Goal: Task Accomplishment & Management: Complete application form

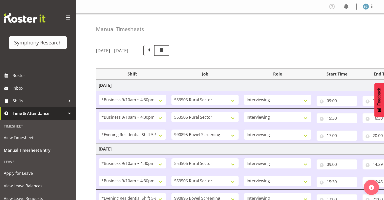
select select "26078"
select select "10587"
select select "26078"
select select "10587"
select select "48116"
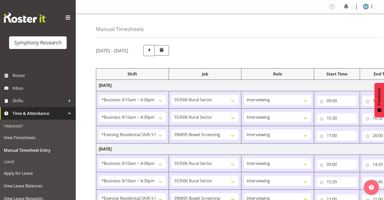
select select "10632"
select select "26078"
select select "10587"
select select "26078"
select select "10587"
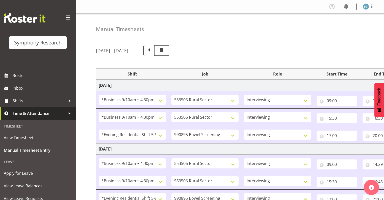
select select "48116"
select select "10632"
select select "26078"
select select "10587"
select select "26078"
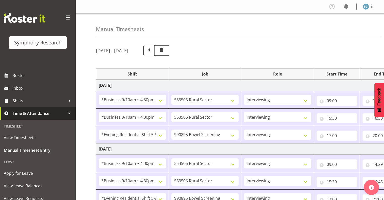
select select "10587"
select select "48116"
select select "10632"
select select "26078"
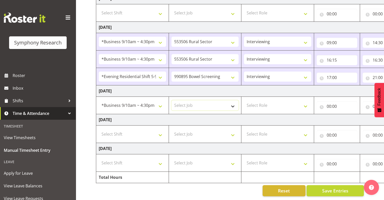
click at [233, 101] on select "Select Job 550060 IF Admin 553492 World Poll Aus Wave 2 Main 2025 553493 World …" at bounding box center [204, 105] width 67 height 10
select select "10242"
click at [171, 100] on select "Select Job 550060 IF Admin 553492 World Poll Aus Wave 2 Main 2025 553493 World …" at bounding box center [204, 105] width 67 height 10
click at [304, 102] on select "Select Role Interviewing Briefing" at bounding box center [277, 105] width 67 height 10
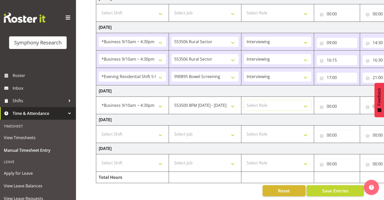
select select "47"
click at [244, 100] on select "Select Role Interviewing Briefing" at bounding box center [277, 105] width 67 height 10
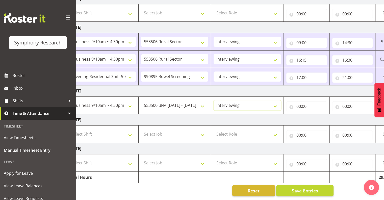
scroll to position [0, 65]
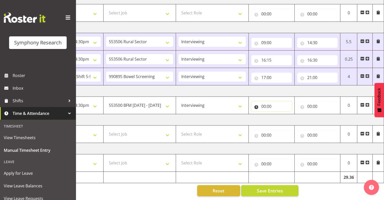
click at [266, 101] on input "00:00" at bounding box center [271, 106] width 41 height 10
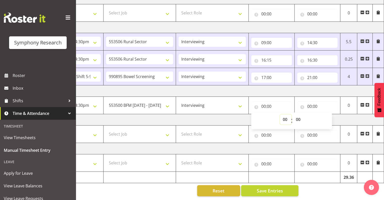
click at [285, 115] on select "00 01 02 03 04 05 06 07 08 09 10 11 12 13 14 15 16 17 18 19 20 21 22 23" at bounding box center [285, 119] width 11 height 10
select select "9"
click at [280, 114] on select "00 01 02 03 04 05 06 07 08 09 10 11 12 13 14 15 16 17 18 19 20 21 22 23" at bounding box center [285, 119] width 11 height 10
type input "09:00"
click at [315, 101] on input "00:00" at bounding box center [317, 106] width 41 height 10
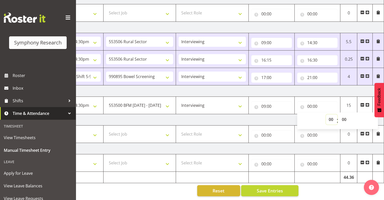
click at [330, 114] on select "00 01 02 03 04 05 06 07 08 09 10 11 12 13 14 15 16 17 18 19 20 21 22 23" at bounding box center [331, 119] width 11 height 10
select select "14"
click at [326, 114] on select "00 01 02 03 04 05 06 07 08 09 10 11 12 13 14 15 16 17 18 19 20 21 22 23" at bounding box center [331, 119] width 11 height 10
type input "14:00"
drag, startPoint x: 343, startPoint y: 115, endPoint x: 346, endPoint y: 116, distance: 3.2
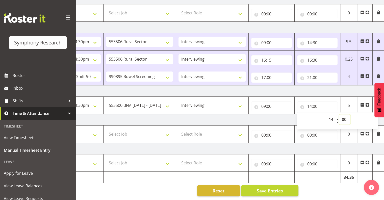
click at [344, 115] on select "00 01 02 03 04 05 06 07 08 09 10 11 12 13 14 15 16 17 18 19 20 21 22 23 24 25 2…" at bounding box center [344, 119] width 11 height 10
select select "22"
click at [339, 114] on select "00 01 02 03 04 05 06 07 08 09 10 11 12 13 14 15 16 17 18 19 20 21 22 23 24 25 2…" at bounding box center [344, 119] width 11 height 10
type input "14:22"
drag, startPoint x: 367, startPoint y: 100, endPoint x: 370, endPoint y: 104, distance: 5.5
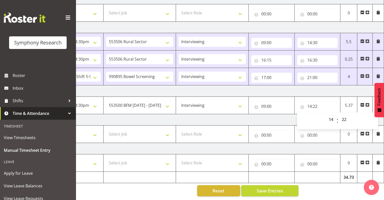
click at [367, 103] on span at bounding box center [367, 105] width 4 height 4
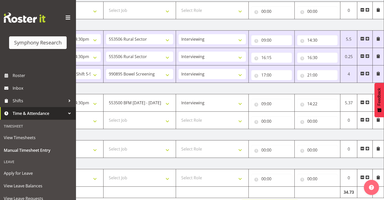
drag, startPoint x: 288, startPoint y: 200, endPoint x: 207, endPoint y: 197, distance: 81.1
click at [207, 197] on div "[DATE] - [DATE] Shift Job Role Start Time End Time Total [DATE] !!Weekend Resid…" at bounding box center [175, 20] width 288 height 390
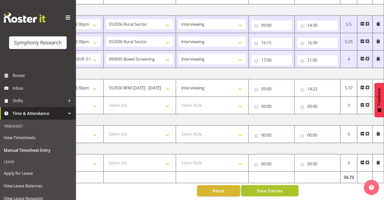
click at [277, 187] on span "Save Entries" at bounding box center [269, 190] width 26 height 7
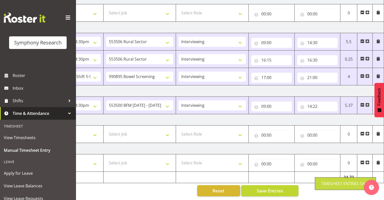
click at [367, 103] on span at bounding box center [367, 105] width 4 height 4
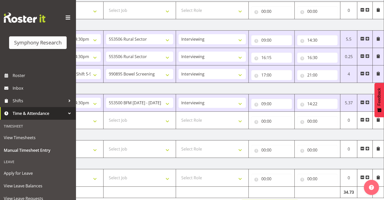
drag, startPoint x: 292, startPoint y: 199, endPoint x: 297, endPoint y: 180, distance: 19.3
click at [257, 193] on div "[DATE] - [DATE] Shift Job Role Start Time End Time Total [DATE] !!Weekend Resid…" at bounding box center [175, 20] width 288 height 390
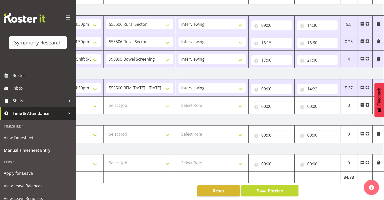
scroll to position [0, 0]
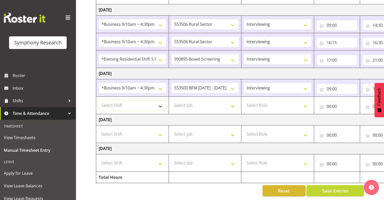
click at [159, 101] on select "Select Shift !!Weekend Residential (Roster IT Shift Label) *Business 9/10am ~ 4…" at bounding box center [132, 105] width 67 height 10
select select "26078"
click at [99, 100] on select "Select Shift !!Weekend Residential (Roster IT Shift Label) *Business 9/10am ~ 4…" at bounding box center [132, 105] width 67 height 10
click at [232, 101] on select "Select Job 550060 IF Admin 553492 World Poll Aus Wave 2 Main 2025 553493 World …" at bounding box center [204, 105] width 67 height 10
click at [212, 102] on select "Select Job 550060 IF Admin 553492 World Poll Aus Wave 2 Main 2025 553493 World …" at bounding box center [204, 105] width 67 height 10
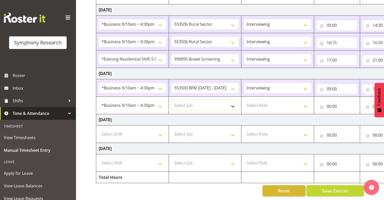
click at [232, 101] on select "Select Job 550060 IF Admin 553492 World Poll Aus Wave 2 Main 2025 553493 World …" at bounding box center [204, 105] width 67 height 10
select select "10242"
click at [171, 100] on select "Select Job 550060 IF Admin 553492 World Poll Aus Wave 2 Main 2025 553493 World …" at bounding box center [204, 105] width 67 height 10
click at [305, 101] on select "Select Role Interviewing Briefing" at bounding box center [277, 105] width 67 height 10
select select "47"
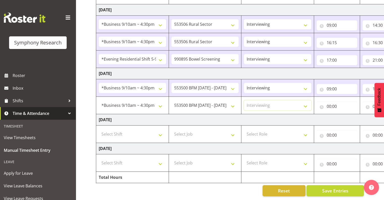
click at [244, 100] on select "Select Role Interviewing Briefing" at bounding box center [277, 105] width 67 height 10
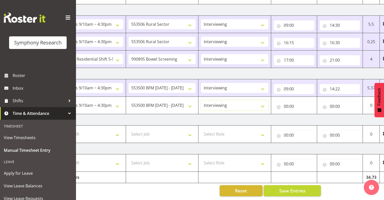
scroll to position [0, 65]
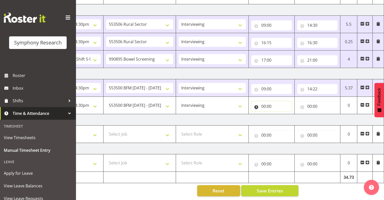
drag, startPoint x: 267, startPoint y: 101, endPoint x: 271, endPoint y: 104, distance: 5.0
click at [266, 102] on input "00:00" at bounding box center [271, 106] width 41 height 10
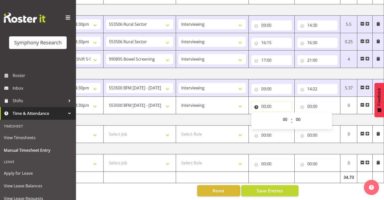
click at [265, 102] on input "00:00" at bounding box center [271, 106] width 41 height 10
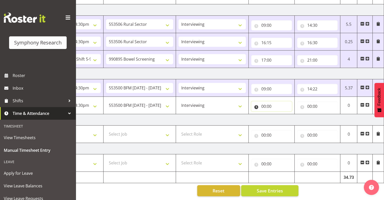
click at [266, 102] on input "00:00" at bounding box center [271, 106] width 41 height 10
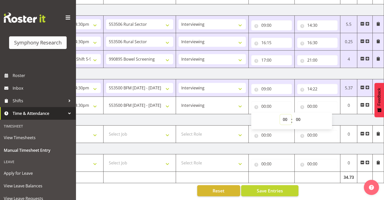
click at [285, 115] on select "00 01 02 03 04 05 06 07 08 09 10 11 12 13 14 15 16 17 18 19 20 21 22 23" at bounding box center [285, 119] width 11 height 10
select select "16"
click at [280, 114] on select "00 01 02 03 04 05 06 07 08 09 10 11 12 13 14 15 16 17 18 19 20 21 22 23" at bounding box center [285, 119] width 11 height 10
type input "16:00"
click at [297, 114] on select "00 01 02 03 04 05 06 07 08 09 10 11 12 13 14 15 16 17 18 19 20 21 22 23 24 25 2…" at bounding box center [298, 119] width 11 height 10
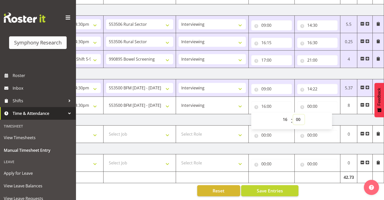
select select "22"
click at [293, 114] on select "00 01 02 03 04 05 06 07 08 09 10 11 12 13 14 15 16 17 18 19 20 21 22 23 24 25 2…" at bounding box center [298, 119] width 11 height 10
type input "16:22"
click at [367, 103] on span at bounding box center [367, 105] width 4 height 4
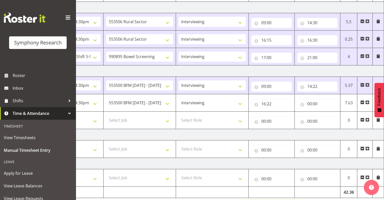
drag, startPoint x: 293, startPoint y: 199, endPoint x: 213, endPoint y: 180, distance: 81.9
click at [162, 192] on div "[DATE] - [DATE] Shift Job Role Start Time End Time Total [DATE] !!Weekend Resid…" at bounding box center [175, 11] width 288 height 408
drag, startPoint x: 206, startPoint y: 200, endPoint x: 347, endPoint y: 175, distance: 143.4
click at [163, 198] on div "[DATE] - [DATE] Shift Job Role Start Time End Time Total [DATE] !!Weekend Resid…" at bounding box center [175, 11] width 288 height 408
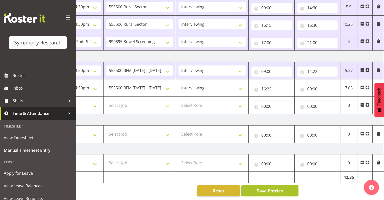
drag, startPoint x: 259, startPoint y: 185, endPoint x: 280, endPoint y: 188, distance: 20.8
click at [259, 187] on span "Save Entries" at bounding box center [269, 190] width 26 height 7
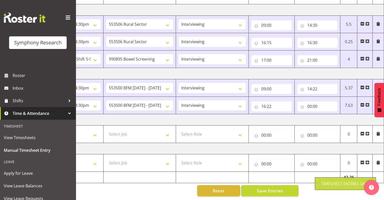
click at [366, 103] on span at bounding box center [367, 105] width 4 height 4
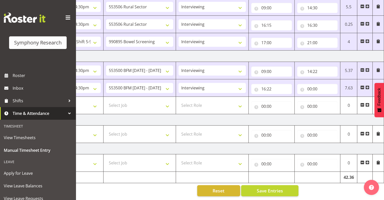
scroll to position [0, 0]
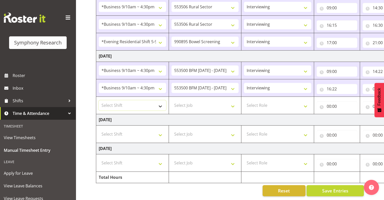
click at [160, 101] on select "Select Shift !!Weekend Residential (Roster IT Shift Label) *Business 9/10am ~ 4…" at bounding box center [132, 105] width 67 height 10
select select "48116"
click at [99, 100] on select "Select Shift !!Weekend Residential (Roster IT Shift Label) *Business 9/10am ~ 4…" at bounding box center [132, 105] width 67 height 10
click at [231, 101] on select "Select Job 550060 IF Admin 553492 World Poll Aus Wave 2 Main 2025 553493 World …" at bounding box center [204, 105] width 67 height 10
click at [206, 103] on select "Select Job 550060 IF Admin 553492 World Poll Aus Wave 2 Main 2025 553493 World …" at bounding box center [204, 105] width 67 height 10
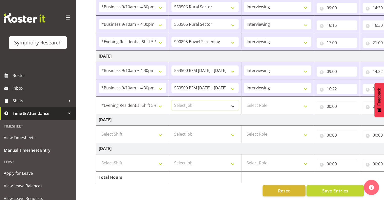
click at [233, 101] on select "Select Job 550060 IF Admin 553492 World Poll Aus Wave 2 Main 2025 553493 World …" at bounding box center [204, 105] width 67 height 10
select select "10242"
click at [171, 100] on select "Select Job 550060 IF Admin 553492 World Poll Aus Wave 2 Main 2025 553493 World …" at bounding box center [204, 105] width 67 height 10
click at [304, 101] on select "Select Role Interviewing Briefing" at bounding box center [277, 105] width 67 height 10
select select "47"
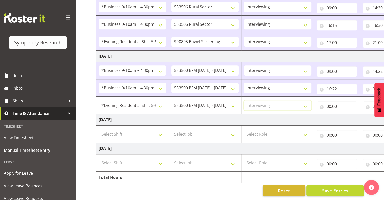
click at [244, 100] on select "Select Role Interviewing Briefing" at bounding box center [277, 105] width 67 height 10
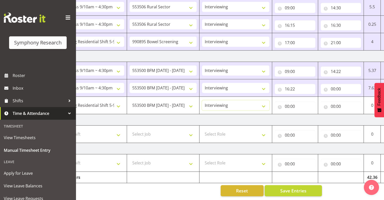
scroll to position [0, 65]
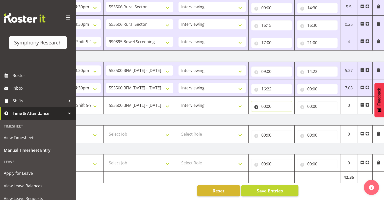
click at [267, 103] on input "00:00" at bounding box center [271, 106] width 41 height 10
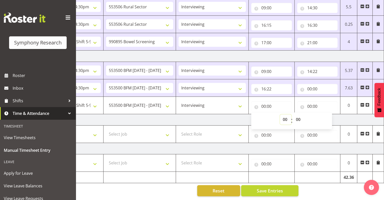
click at [284, 115] on select "00 01 02 03 04 05 06 07 08 09 10 11 12 13 14 15 16 17 18 19 20 21 22 23" at bounding box center [285, 119] width 11 height 10
select select "5"
click at [280, 114] on select "00 01 02 03 04 05 06 07 08 09 10 11 12 13 14 15 16 17 18 19 20 21 22 23" at bounding box center [285, 119] width 11 height 10
type input "05:00"
click at [311, 101] on input "00:00" at bounding box center [317, 106] width 41 height 10
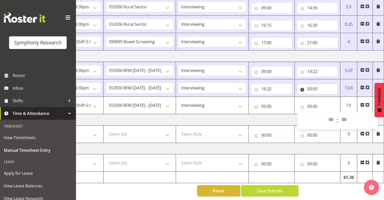
click at [314, 84] on input "00:00" at bounding box center [317, 89] width 41 height 10
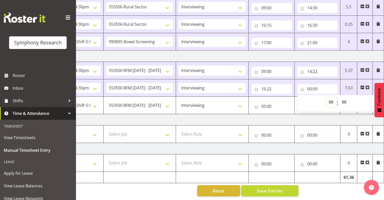
click at [330, 97] on select "00 01 02 03 04 05 06 07 08 09 10 11 12 13 14 15 16 17 18 19 20 21 22 23" at bounding box center [331, 102] width 11 height 10
select select "16"
click at [326, 97] on select "00 01 02 03 04 05 06 07 08 09 10 11 12 13 14 15 16 17 18 19 20 21 22 23" at bounding box center [331, 102] width 11 height 10
type input "16:00"
click at [343, 97] on select "00 01 02 03 04 05 06 07 08 09 10 11 12 13 14 15 16 17 18 19 20 21 22 23 24 25 2…" at bounding box center [344, 102] width 11 height 10
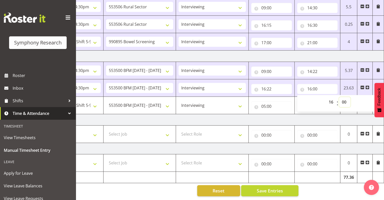
select select "45"
click at [339, 97] on select "00 01 02 03 04 05 06 07 08 09 10 11 12 13 14 15 16 17 18 19 20 21 22 23 24 25 2…" at bounding box center [344, 102] width 11 height 10
type input "16:45"
drag, startPoint x: 367, startPoint y: 83, endPoint x: 369, endPoint y: 88, distance: 5.5
click at [367, 85] on span at bounding box center [367, 87] width 4 height 4
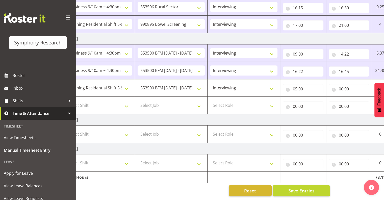
scroll to position [0, 0]
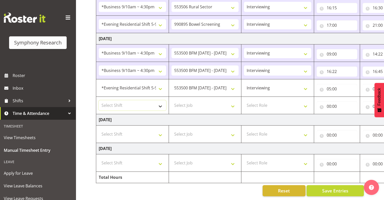
click at [160, 102] on select "Select Shift !!Weekend Residential (Roster IT Shift Label) *Business 9/10am ~ 4…" at bounding box center [132, 105] width 67 height 10
select select "48116"
click at [99, 100] on select "Select Shift !!Weekend Residential (Roster IT Shift Label) *Business 9/10am ~ 4…" at bounding box center [132, 105] width 67 height 10
click at [233, 102] on select "Select Job 550060 IF Admin 553492 World Poll Aus Wave 2 Main 2025 553493 World …" at bounding box center [204, 105] width 67 height 10
click at [171, 100] on select "Select Job 550060 IF Admin 553492 World Poll Aus Wave 2 Main 2025 553493 World …" at bounding box center [204, 105] width 67 height 10
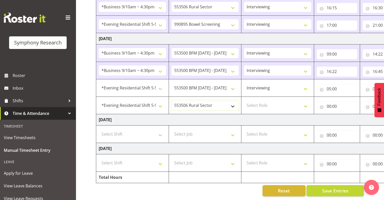
click at [233, 102] on select "550060 IF Admin 553492 World Poll Aus Wave 2 Main 2025 553493 World Poll NZ Wav…" at bounding box center [204, 105] width 67 height 10
select select "10242"
click at [171, 100] on select "550060 IF Admin 553492 World Poll Aus Wave 2 Main 2025 553493 World Poll NZ Wav…" at bounding box center [204, 105] width 67 height 10
click at [305, 101] on select "Select Role Interviewing Briefing" at bounding box center [277, 105] width 67 height 10
select select "47"
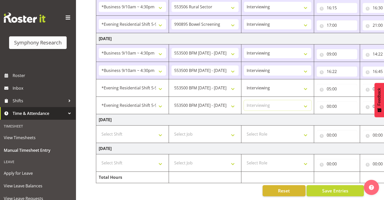
click at [244, 100] on select "Select Role Interviewing Briefing" at bounding box center [277, 105] width 67 height 10
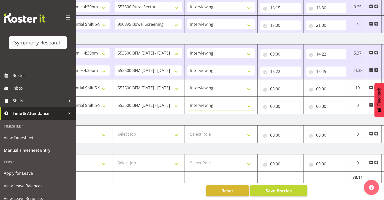
scroll to position [0, 65]
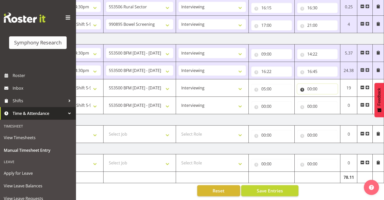
click at [315, 85] on input "00:00" at bounding box center [317, 89] width 41 height 10
click at [264, 85] on input "05:00" at bounding box center [271, 89] width 41 height 10
click at [284, 97] on select "00 01 02 03 04 05 06 07 08 09 10 11 12 13 14 15 16 17 18 19 20 21 22 23" at bounding box center [285, 102] width 11 height 10
select select "17"
click at [280, 97] on select "00 01 02 03 04 05 06 07 08 09 10 11 12 13 14 15 16 17 18 19 20 21 22 23" at bounding box center [285, 102] width 11 height 10
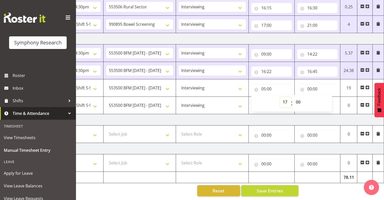
type input "17:00"
click at [310, 85] on input "00:00" at bounding box center [317, 89] width 41 height 10
click at [329, 97] on select "00 01 02 03 04 05 06 07 08 09 10 11 12 13 14 15 16 17 18 19 20 21 22 23" at bounding box center [331, 102] width 11 height 10
select select "21"
click at [326, 97] on select "00 01 02 03 04 05 06 07 08 09 10 11 12 13 14 15 16 17 18 19 20 21 22 23" at bounding box center [331, 102] width 11 height 10
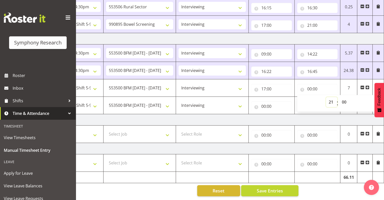
type input "21:00"
click at [367, 85] on span at bounding box center [367, 87] width 4 height 4
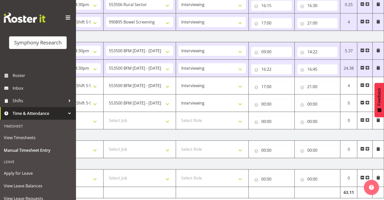
click at [361, 118] on span at bounding box center [362, 120] width 4 height 4
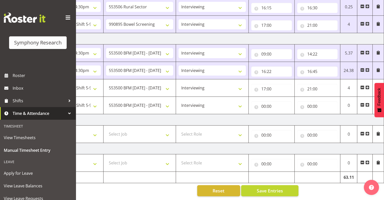
click at [361, 103] on span at bounding box center [362, 105] width 4 height 4
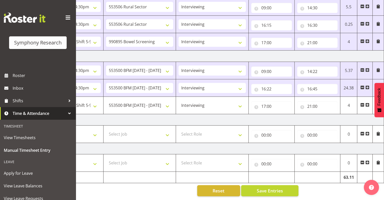
scroll to position [251, 0]
click at [277, 187] on span "Save Entries" at bounding box center [269, 190] width 26 height 7
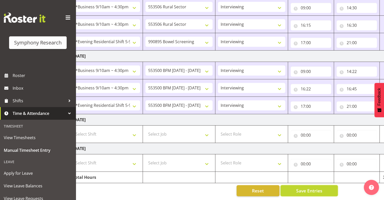
scroll to position [0, 0]
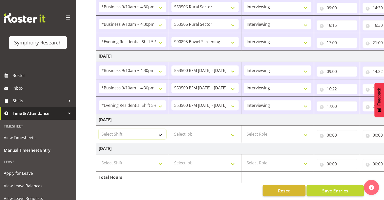
click at [160, 130] on select "Select Shift !!Weekend Residential (Roster IT Shift Label) *Business 9/10am ~ 4…" at bounding box center [132, 134] width 67 height 10
select select "81299"
click at [99, 129] on select "Select Shift !!Weekend Residential (Roster IT Shift Label) *Business 9/10am ~ 4…" at bounding box center [132, 134] width 67 height 10
click at [232, 130] on select "Select Job 550060 IF Admin 553492 World Poll Aus Wave 2 Main 2025 553493 World …" at bounding box center [204, 134] width 67 height 10
select select "10587"
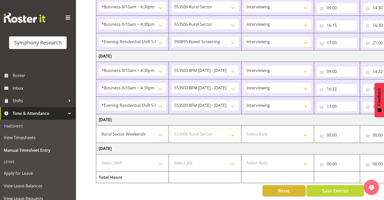
click at [171, 129] on select "Select Job 550060 IF Admin 553492 World Poll Aus Wave 2 Main 2025 553493 World …" at bounding box center [204, 134] width 67 height 10
click at [305, 130] on select "Select Role Interviewing Briefing" at bounding box center [277, 134] width 67 height 10
select select "47"
click at [244, 129] on select "Select Role Interviewing Briefing" at bounding box center [277, 134] width 67 height 10
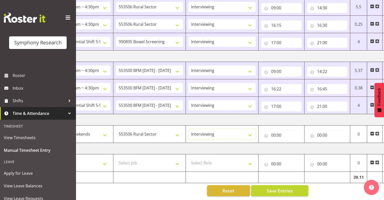
scroll to position [0, 65]
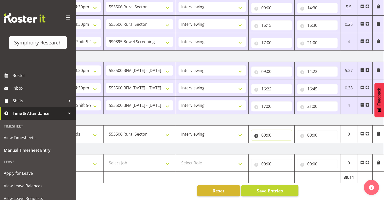
click at [268, 130] on input "00:00" at bounding box center [271, 135] width 41 height 10
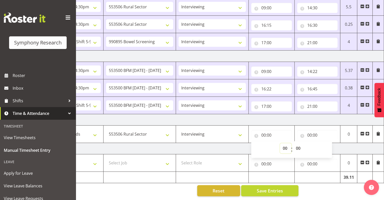
click at [285, 143] on select "00 01 02 03 04 05 06 07 08 09 10 11 12 13 14 15 16 17 18 19 20 21 22 23" at bounding box center [285, 148] width 11 height 10
select select "12"
click at [280, 143] on select "00 01 02 03 04 05 06 07 08 09 10 11 12 13 14 15 16 17 18 19 20 21 22 23" at bounding box center [285, 148] width 11 height 10
type input "12:00"
click at [316, 131] on input "00:00" at bounding box center [317, 135] width 41 height 10
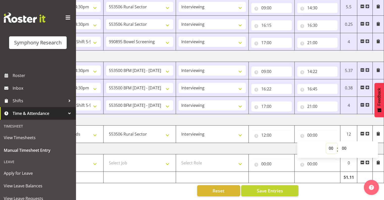
click at [330, 143] on select "00 01 02 03 04 05 06 07 08 09 10 11 12 13 14 15 16 17 18 19 20 21 22 23" at bounding box center [331, 148] width 11 height 10
select select "16"
click at [326, 143] on select "00 01 02 03 04 05 06 07 08 09 10 11 12 13 14 15 16 17 18 19 20 21 22 23" at bounding box center [331, 148] width 11 height 10
type input "16:00"
click at [343, 144] on select "00 01 02 03 04 05 06 07 08 09 10 11 12 13 14 15 16 17 18 19 20 21 22 23 24 25 2…" at bounding box center [344, 148] width 11 height 10
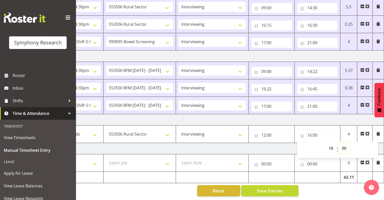
select select "48"
click at [339, 143] on select "00 01 02 03 04 05 06 07 08 09 10 11 12 13 14 15 16 17 18 19 20 21 22 23 24 25 2…" at bounding box center [344, 148] width 11 height 10
type input "16:48"
drag, startPoint x: 367, startPoint y: 129, endPoint x: 370, endPoint y: 136, distance: 7.2
click at [367, 131] on span at bounding box center [367, 133] width 4 height 4
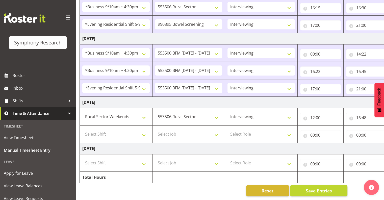
scroll to position [0, 0]
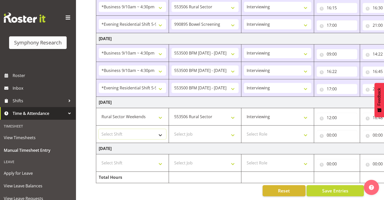
click at [160, 131] on select "Select Shift !!Weekend Residential (Roster IT Shift Label) *Business 9/10am ~ 4…" at bounding box center [132, 134] width 67 height 10
select select "81299"
click at [99, 129] on select "Select Shift !!Weekend Residential (Roster IT Shift Label) *Business 9/10am ~ 4…" at bounding box center [132, 134] width 67 height 10
click at [233, 130] on select "Select Job 550060 IF Admin 553492 World Poll Aus Wave 2 Main 2025 553493 World …" at bounding box center [204, 134] width 67 height 10
select select "10587"
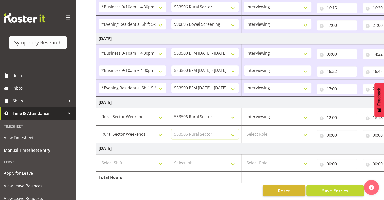
click at [171, 129] on select "Select Job 550060 IF Admin 553492 World Poll Aus Wave 2 Main 2025 553493 World …" at bounding box center [204, 134] width 67 height 10
click at [306, 131] on select "Select Role Interviewing Briefing" at bounding box center [277, 134] width 67 height 10
select select "47"
click at [244, 129] on select "Select Role Interviewing Briefing" at bounding box center [277, 134] width 67 height 10
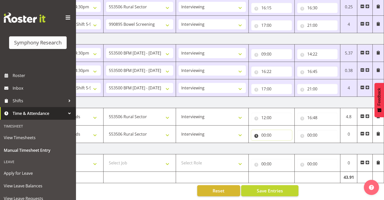
click at [269, 130] on input "00:00" at bounding box center [271, 135] width 41 height 10
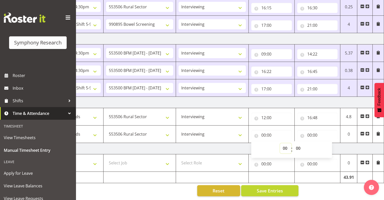
click at [285, 144] on select "00 01 02 03 04 05 06 07 08 09 10 11 12 13 14 15 16 17 18 19 20 21 22 23" at bounding box center [285, 148] width 11 height 10
select select "17"
click at [280, 143] on select "00 01 02 03 04 05 06 07 08 09 10 11 12 13 14 15 16 17 18 19 20 21 22 23" at bounding box center [285, 148] width 11 height 10
type input "17:00"
click at [299, 143] on select "00 01 02 03 04 05 06 07 08 09 10 11 12 13 14 15 16 17 18 19 20 21 22 23 24 25 2…" at bounding box center [298, 148] width 11 height 10
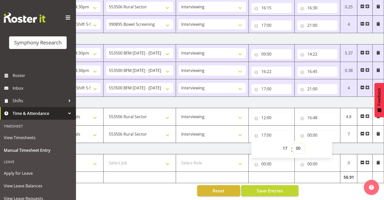
select select "45"
click at [293, 143] on select "00 01 02 03 04 05 06 07 08 09 10 11 12 13 14 15 16 17 18 19 20 21 22 23 24 25 2…" at bounding box center [298, 148] width 11 height 10
type input "17:45"
drag, startPoint x: 312, startPoint y: 129, endPoint x: 318, endPoint y: 131, distance: 6.7
click at [312, 130] on input "00:00" at bounding box center [317, 135] width 41 height 10
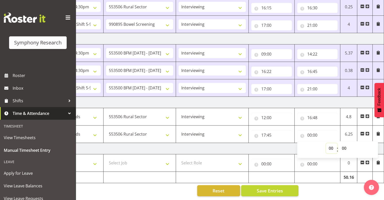
click at [331, 143] on select "00 01 02 03 04 05 06 07 08 09 10 11 12 13 14 15 16 17 18 19 20 21 22 23" at bounding box center [331, 148] width 11 height 10
select select "21"
click at [326, 143] on select "00 01 02 03 04 05 06 07 08 09 10 11 12 13 14 15 16 17 18 19 20 21 22 23" at bounding box center [331, 148] width 11 height 10
type input "21:00"
click at [273, 187] on span "Save Entries" at bounding box center [269, 190] width 26 height 7
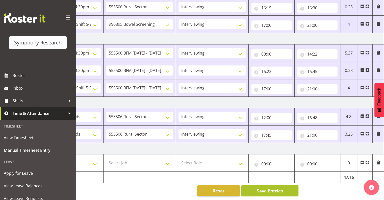
drag, startPoint x: 277, startPoint y: 187, endPoint x: 283, endPoint y: 184, distance: 6.5
click at [278, 187] on span "Save Entries" at bounding box center [269, 190] width 26 height 7
